Goal: Task Accomplishment & Management: Manage account settings

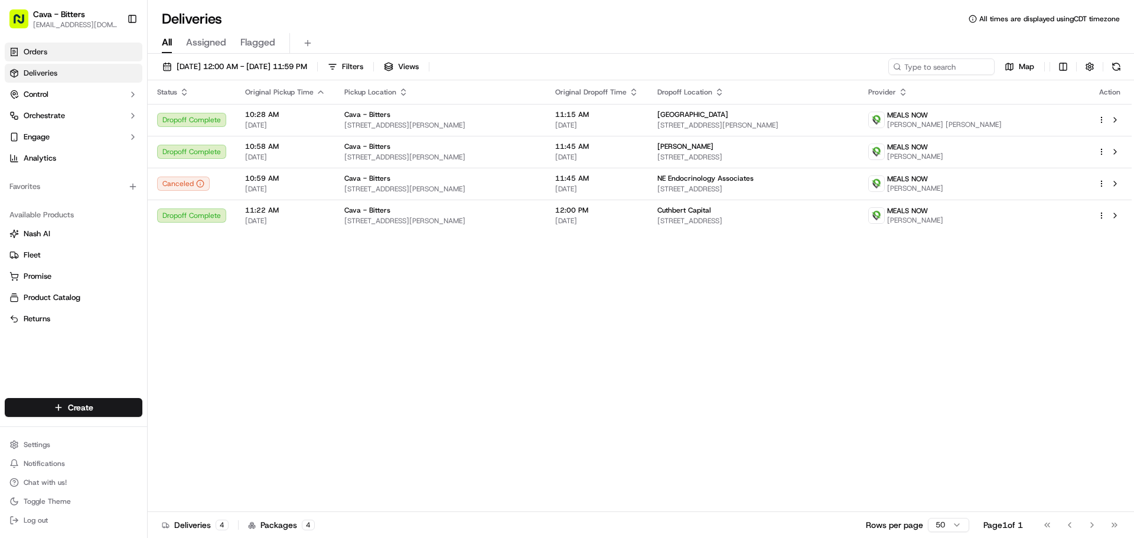
click at [50, 50] on link "Orders" at bounding box center [74, 52] width 138 height 19
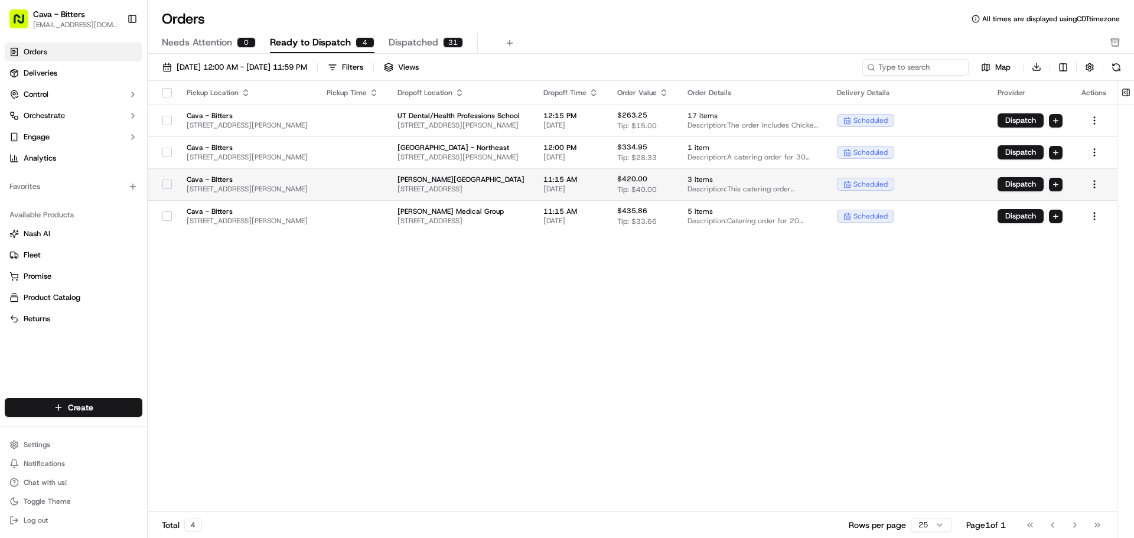
click at [162, 181] on button "button" at bounding box center [166, 183] width 9 height 9
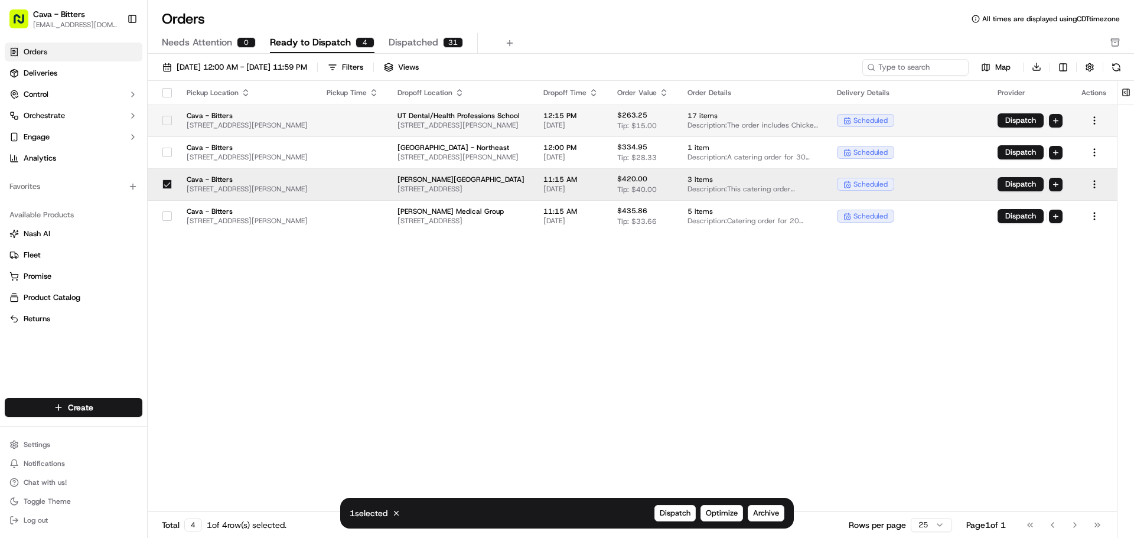
click at [162, 120] on button "button" at bounding box center [166, 120] width 9 height 9
click at [223, 64] on span "[DATE] 12:00 AM - [DATE] 11:59 PM" at bounding box center [242, 67] width 130 height 11
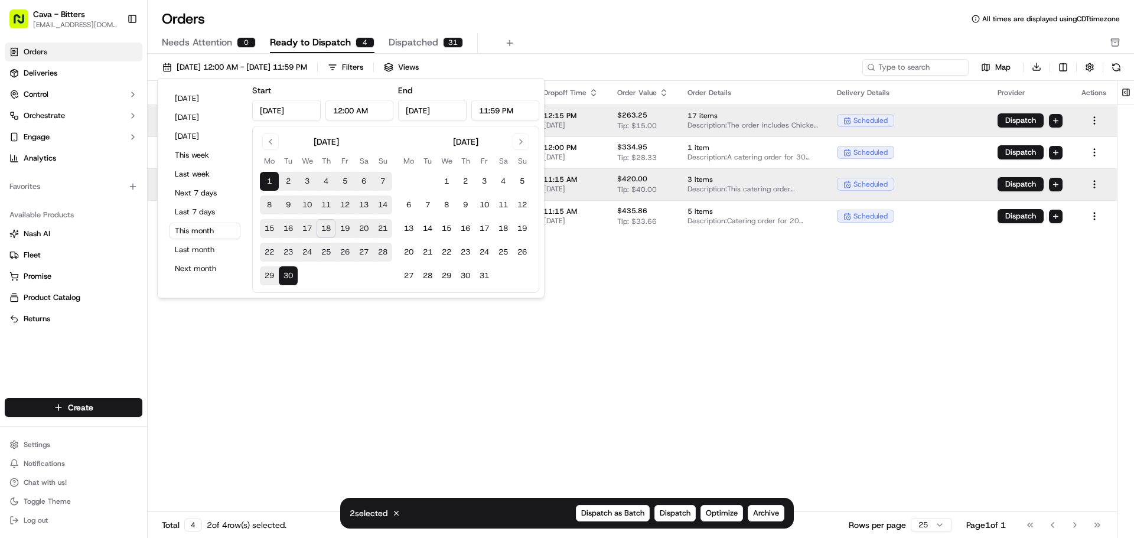
click at [345, 224] on button "19" at bounding box center [344, 228] width 19 height 19
type input "[DATE]"
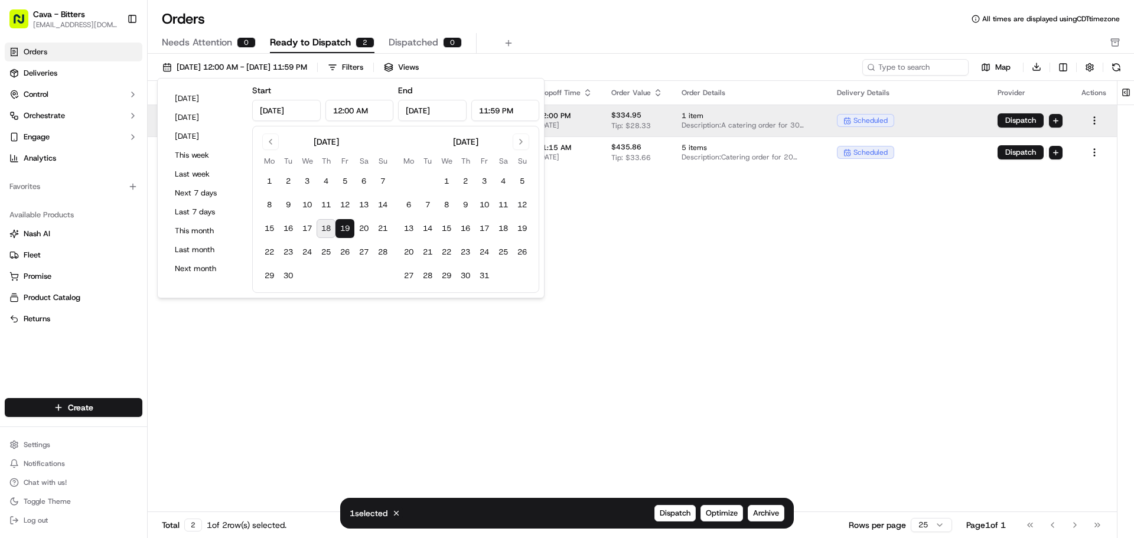
click at [683, 312] on div "Pickup Location Pickup Time Dropoff Location Dropoff Time Order Value Order Det…" at bounding box center [632, 297] width 969 height 432
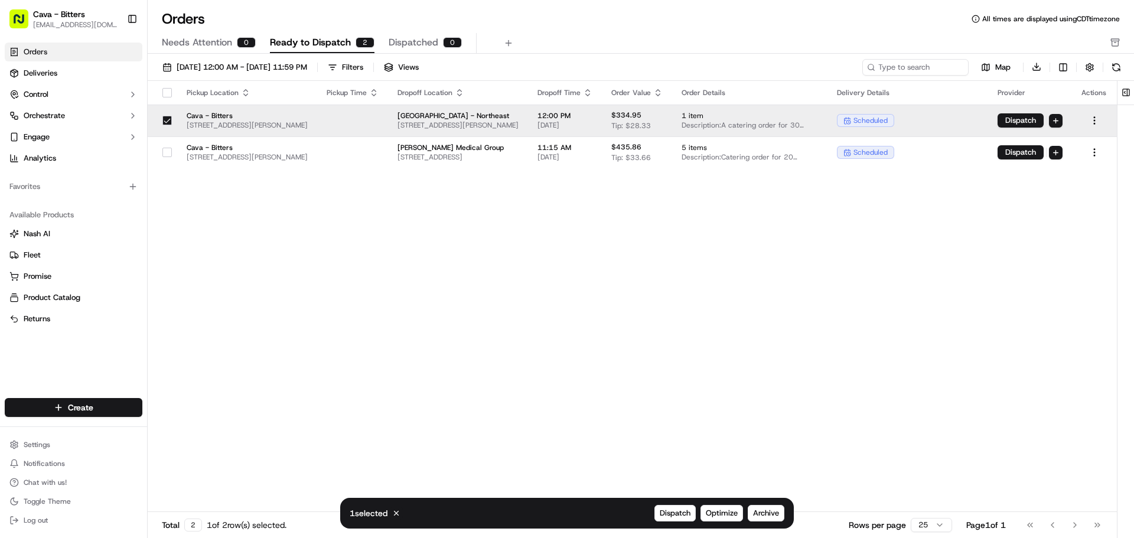
click at [215, 121] on span "[STREET_ADDRESS][PERSON_NAME]" at bounding box center [247, 124] width 121 height 9
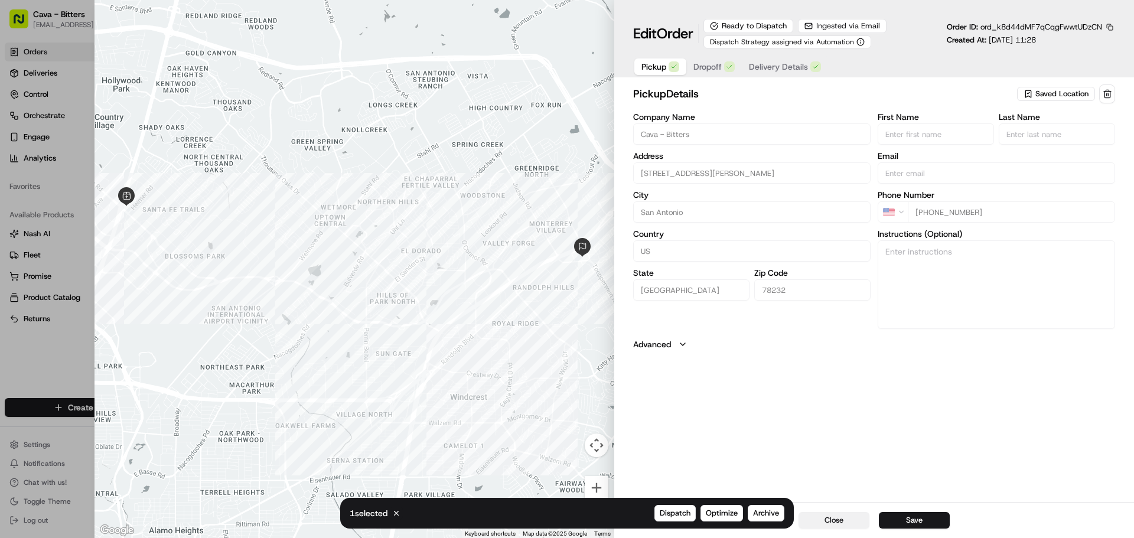
click at [821, 520] on button "Close" at bounding box center [833, 520] width 71 height 17
type input "+1"
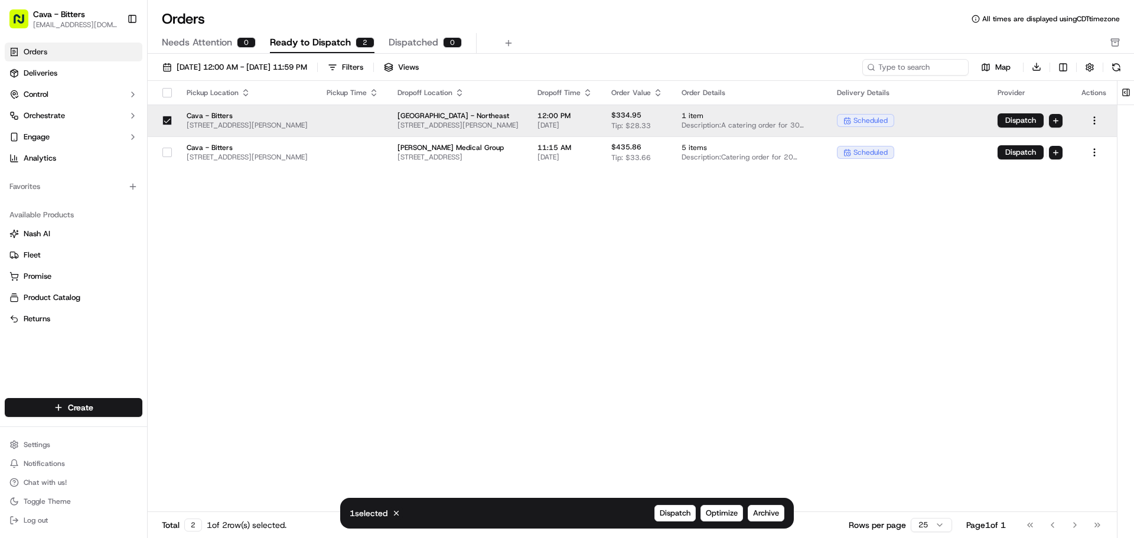
click at [162, 123] on button "button" at bounding box center [166, 120] width 9 height 9
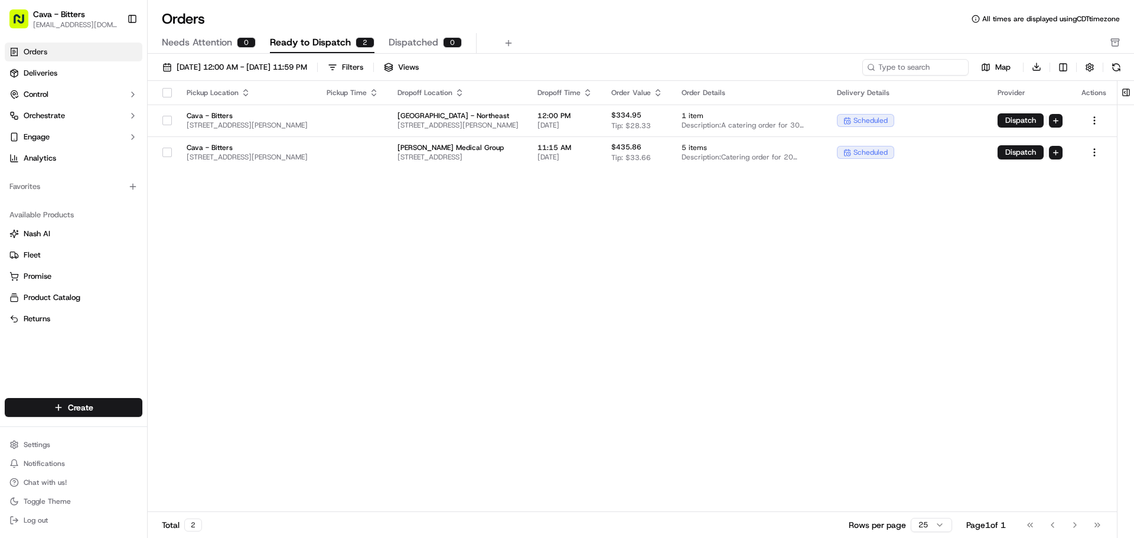
click at [164, 96] on button "button" at bounding box center [166, 92] width 9 height 9
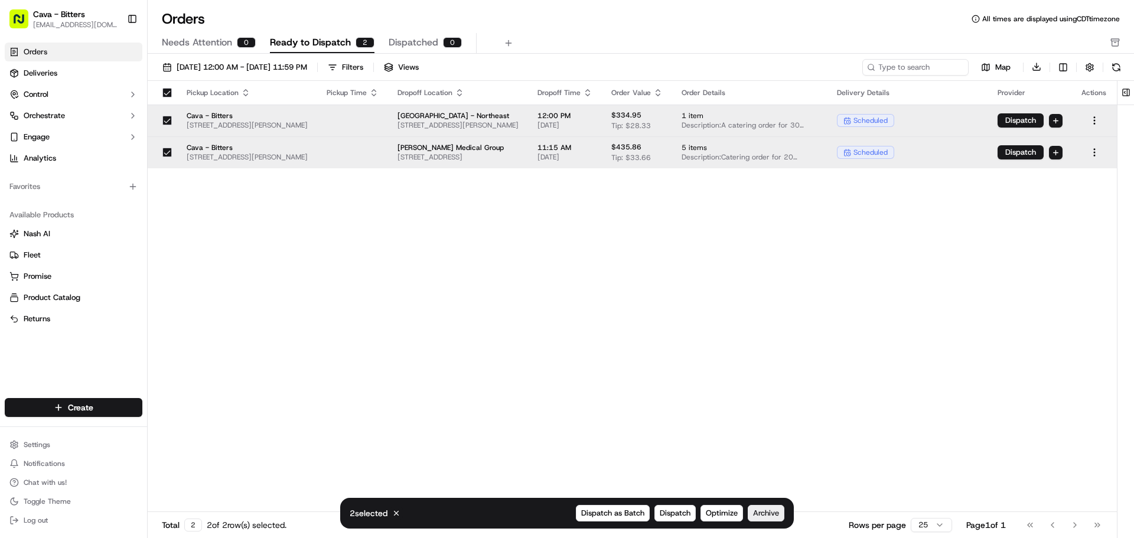
click at [775, 513] on span "Archive" at bounding box center [766, 513] width 26 height 11
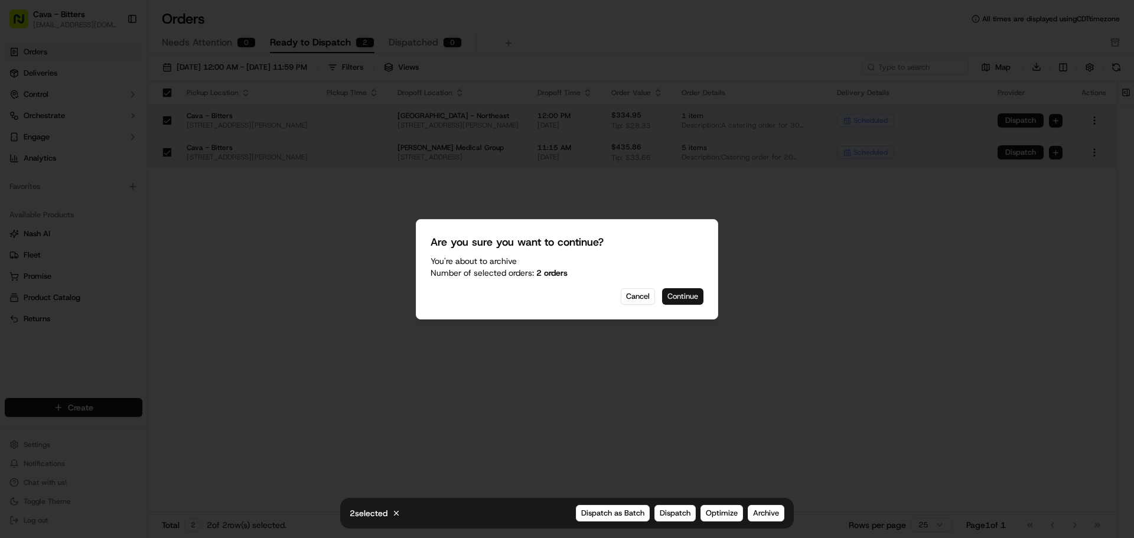
click at [682, 291] on button "Continue" at bounding box center [682, 296] width 41 height 17
